Goal: Task Accomplishment & Management: Manage account settings

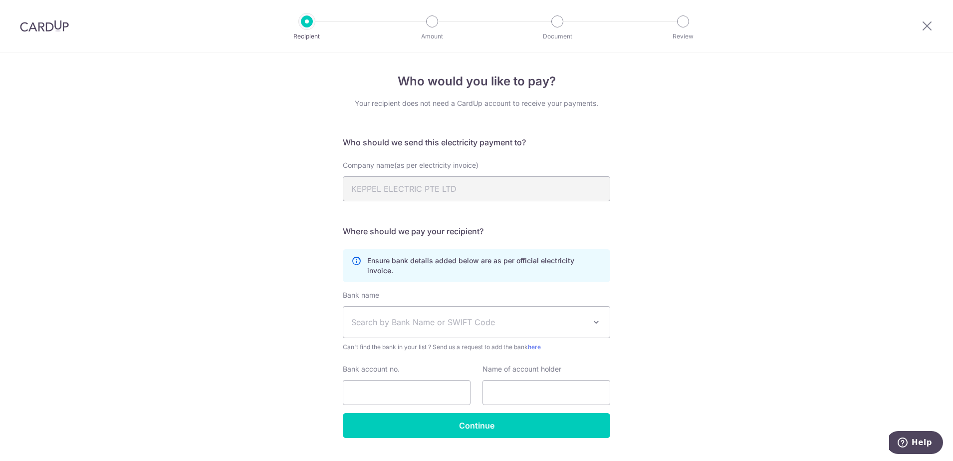
scroll to position [14, 0]
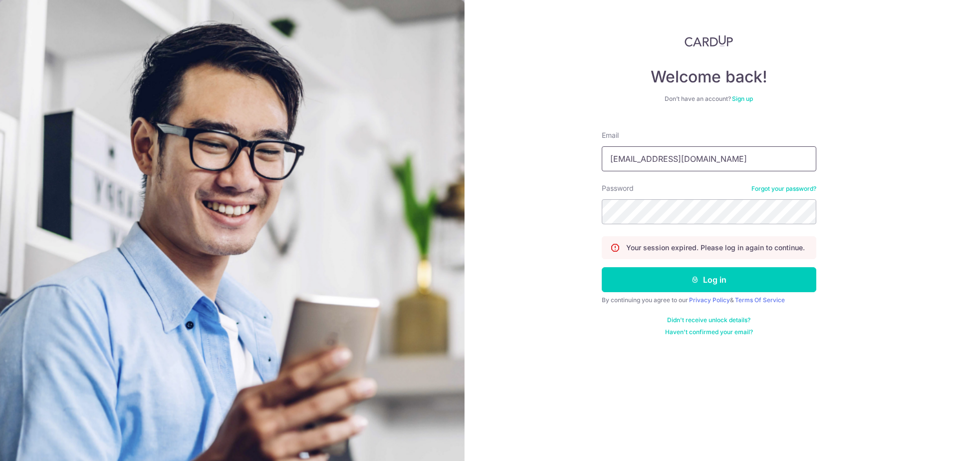
click at [720, 159] on input "cmuihee@yahoo.com.sg" at bounding box center [709, 158] width 215 height 25
type input "maggieyeo@maplebear.sg"
click at [666, 275] on button "Log in" at bounding box center [709, 279] width 215 height 25
